Goal: Task Accomplishment & Management: Manage account settings

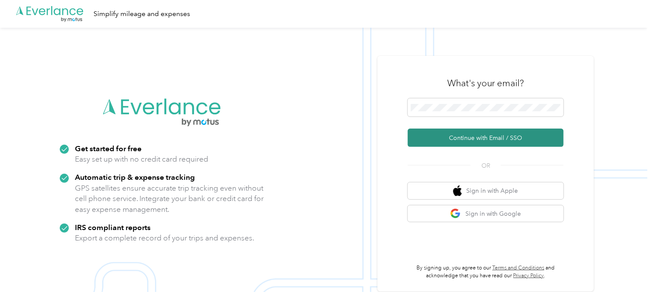
click at [476, 142] on button "Continue with Email / SSO" at bounding box center [486, 138] width 156 height 18
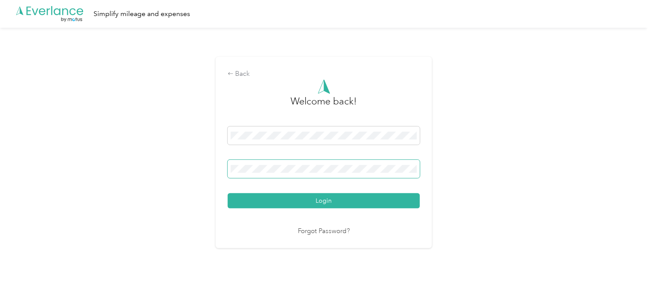
click at [228, 193] on button "Login" at bounding box center [324, 200] width 192 height 15
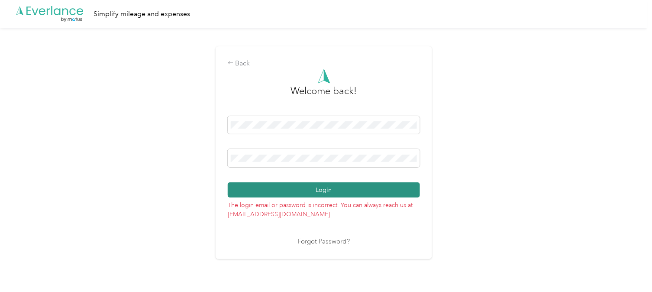
click at [334, 188] on button "Login" at bounding box center [324, 189] width 192 height 15
click at [228, 182] on button "Login" at bounding box center [324, 189] width 192 height 15
